Goal: Information Seeking & Learning: Check status

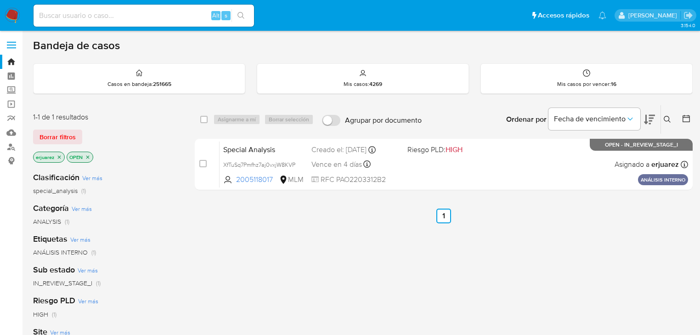
click at [72, 18] on input at bounding box center [144, 16] width 221 height 12
paste input "1629163852"
type input "1629163852"
click at [243, 14] on icon "search-icon" at bounding box center [241, 15] width 7 height 7
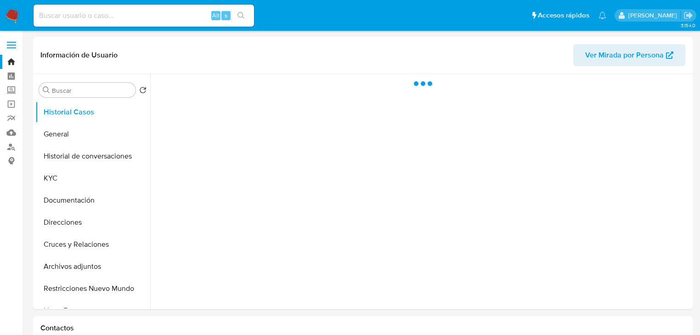
click at [39, 17] on input at bounding box center [144, 16] width 221 height 12
click at [79, 136] on button "General" at bounding box center [89, 134] width 108 height 22
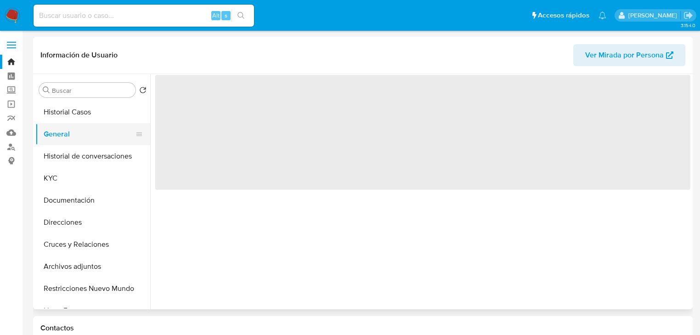
select select "10"
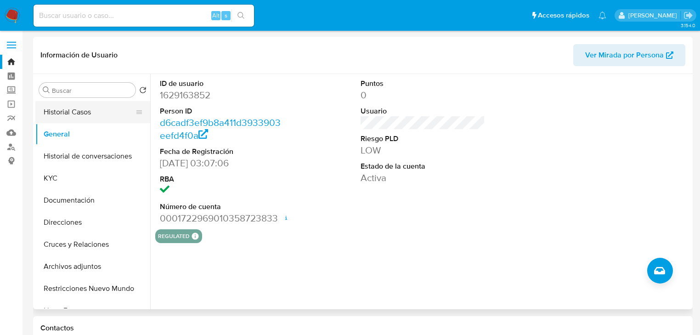
click at [85, 112] on button "Historial Casos" at bounding box center [89, 112] width 108 height 22
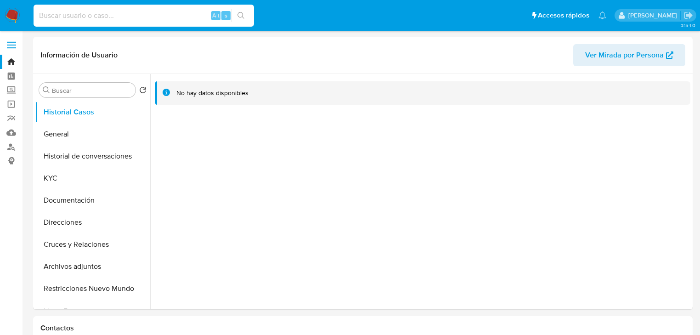
click at [73, 15] on input at bounding box center [144, 16] width 221 height 12
paste input "254713849"
type input "254713849"
click at [244, 15] on icon "search-icon" at bounding box center [241, 15] width 7 height 7
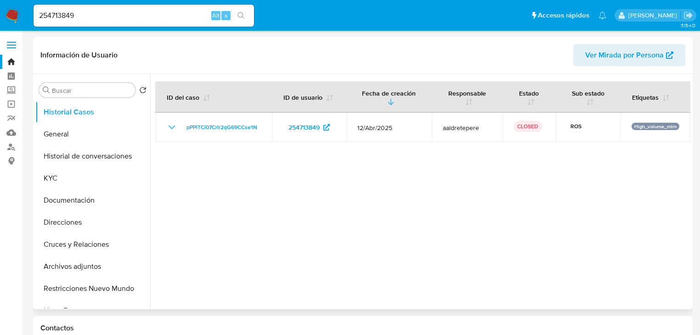
select select "10"
drag, startPoint x: 74, startPoint y: 13, endPoint x: 5, endPoint y: 15, distance: 69.0
click at [4, 13] on nav "Pausado Ver notificaciones 254713849 Alt s Accesos rápidos Presiona las siguien…" at bounding box center [350, 15] width 700 height 31
paste input "1024817934"
type input "1024817934"
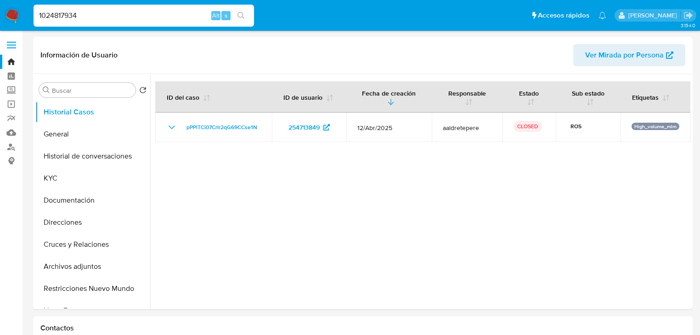
click at [245, 18] on button "search-icon" at bounding box center [241, 15] width 19 height 13
select select "10"
drag, startPoint x: 80, startPoint y: 18, endPoint x: 32, endPoint y: 18, distance: 48.7
click at [32, 18] on li "1024817934 Alt s" at bounding box center [143, 15] width 225 height 23
paste input "58978925"
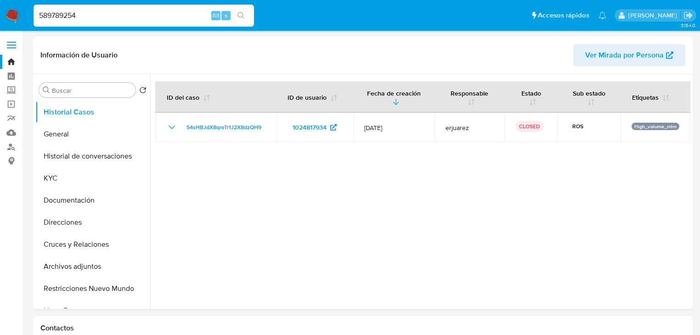
type input "589789254"
click at [245, 12] on icon "search-icon" at bounding box center [241, 15] width 7 height 7
select select "10"
drag, startPoint x: 79, startPoint y: 19, endPoint x: 35, endPoint y: 17, distance: 43.7
click at [35, 17] on input "589789254" at bounding box center [144, 16] width 221 height 12
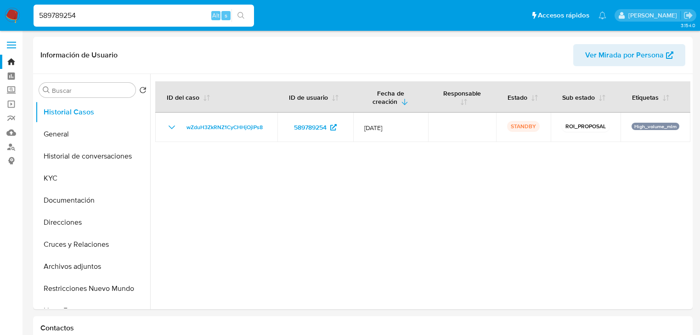
paste input "697693980"
type input "697693980"
click at [242, 16] on icon "search-icon" at bounding box center [241, 15] width 7 height 7
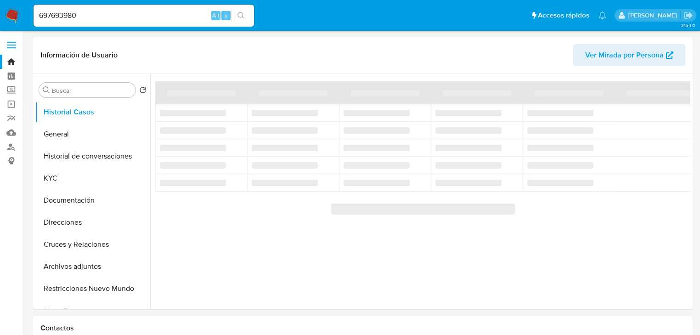
select select "10"
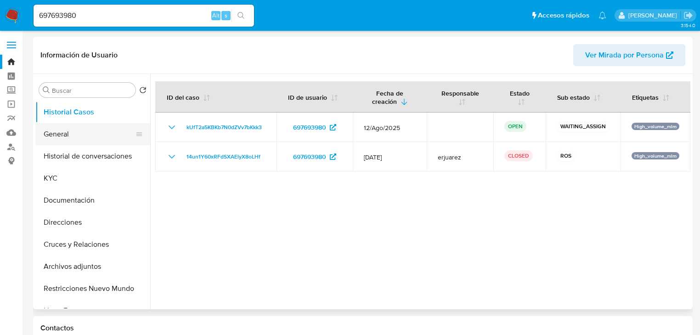
click at [61, 138] on button "General" at bounding box center [89, 134] width 108 height 22
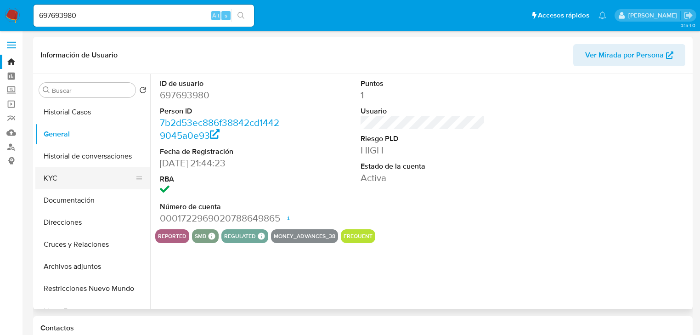
click at [53, 184] on button "KYC" at bounding box center [89, 178] width 108 height 22
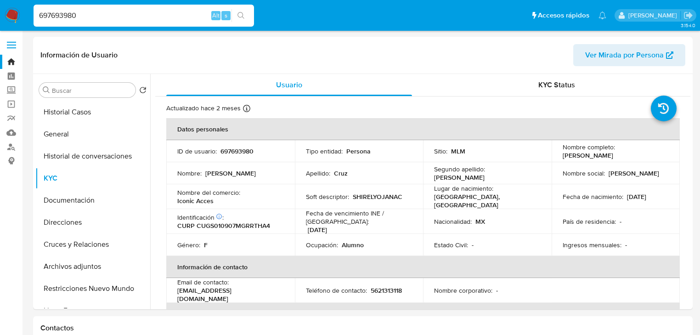
drag, startPoint x: 88, startPoint y: 15, endPoint x: 19, endPoint y: 14, distance: 69.0
click at [19, 14] on nav "Pausado Ver notificaciones 697693980 Alt s Accesos rápidos Presiona las siguien…" at bounding box center [350, 15] width 700 height 31
paste input "2098579921"
type input "2098579921"
click at [238, 17] on icon "search-icon" at bounding box center [241, 15] width 7 height 7
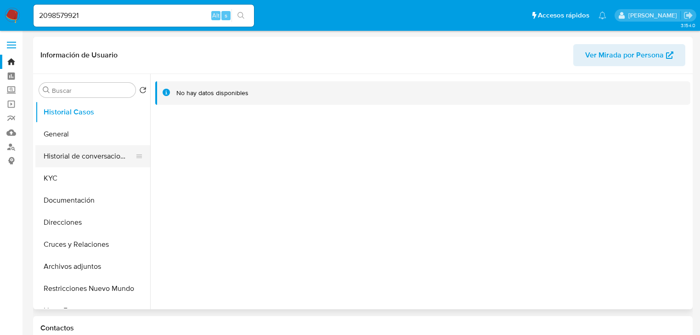
click at [57, 145] on button "Historial de conversaciones" at bounding box center [89, 156] width 108 height 22
select select "10"
drag, startPoint x: 105, startPoint y: 16, endPoint x: 37, endPoint y: 11, distance: 67.8
click at [31, 11] on li "2098579921 Alt s" at bounding box center [143, 15] width 225 height 23
paste input "101358188"
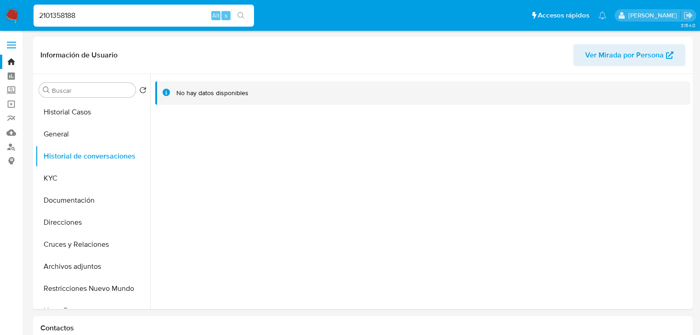
type input "2101358188"
click at [243, 14] on icon "search-icon" at bounding box center [241, 15] width 7 height 7
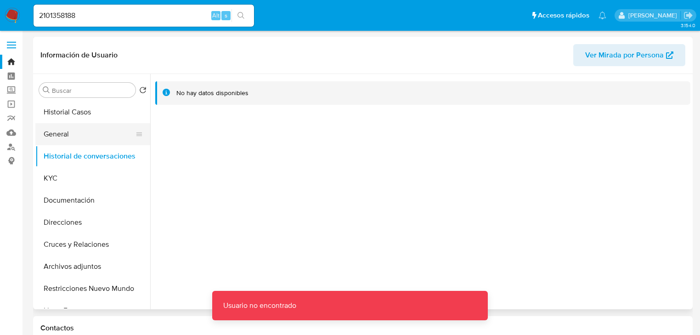
click at [81, 132] on button "General" at bounding box center [89, 134] width 108 height 22
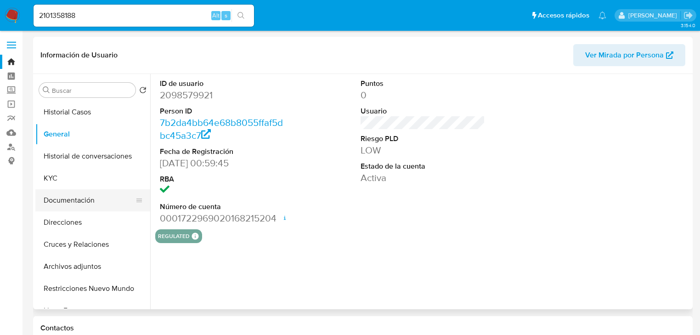
click at [59, 189] on button "Documentación" at bounding box center [89, 200] width 108 height 22
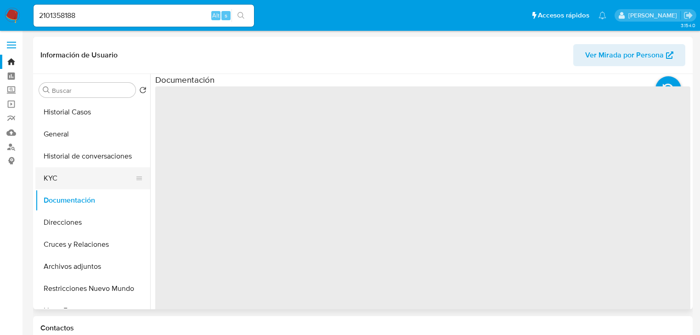
click at [55, 176] on button "KYC" at bounding box center [89, 178] width 108 height 22
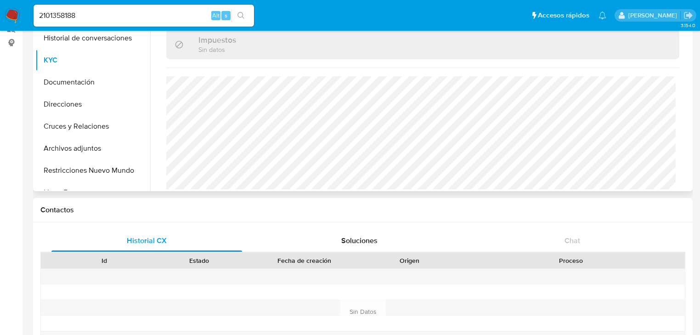
scroll to position [110, 0]
